Goal: Task Accomplishment & Management: Manage account settings

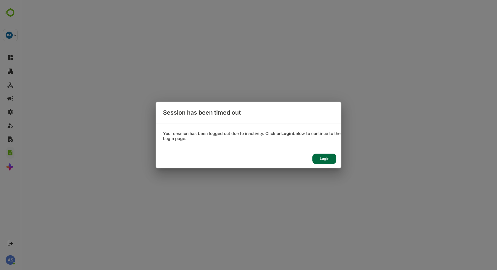
click at [325, 157] on div "Login" at bounding box center [324, 159] width 24 height 10
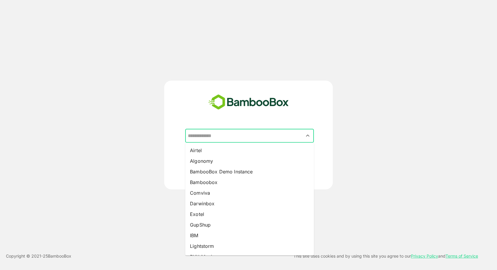
click at [242, 138] on input "text" at bounding box center [249, 135] width 126 height 11
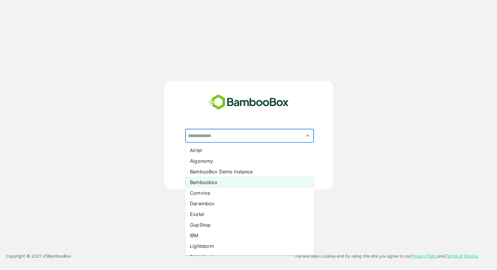
click at [227, 187] on li "Bamboobox" at bounding box center [249, 182] width 129 height 11
type input "*********"
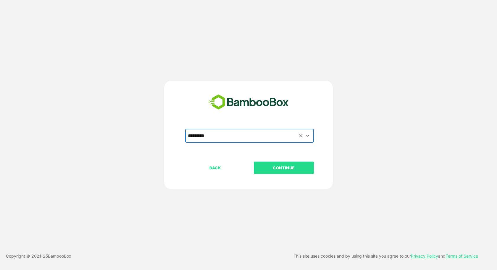
click at [271, 170] on p "CONTINUE" at bounding box center [283, 168] width 59 height 7
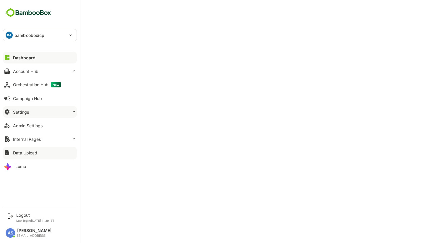
click at [31, 112] on button "Settings" at bounding box center [40, 112] width 74 height 12
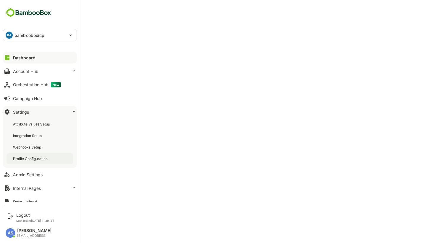
click at [28, 158] on div "Profile Configuration" at bounding box center [31, 158] width 36 height 5
click at [29, 72] on div "Account Hub" at bounding box center [25, 71] width 25 height 5
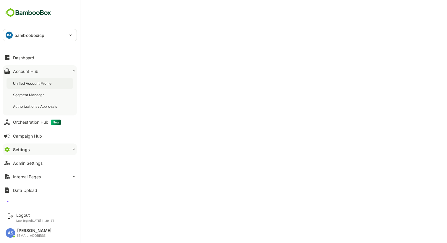
click at [35, 80] on div "Unified Account Profile" at bounding box center [40, 83] width 67 height 11
